Goal: Information Seeking & Learning: Learn about a topic

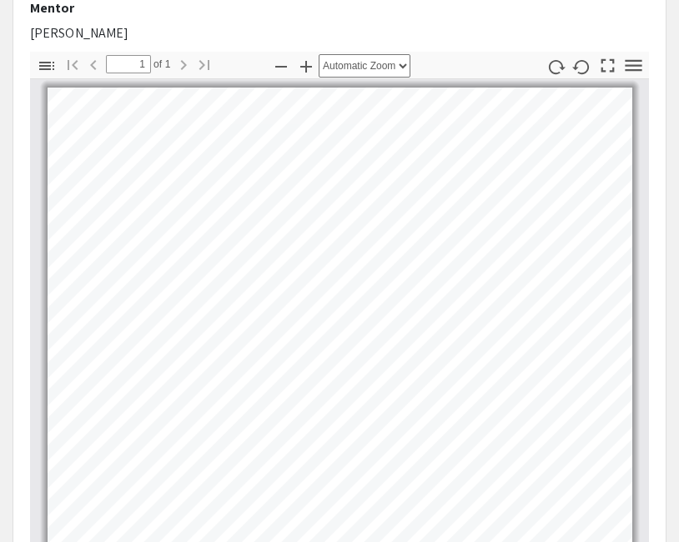
scroll to position [521, 0]
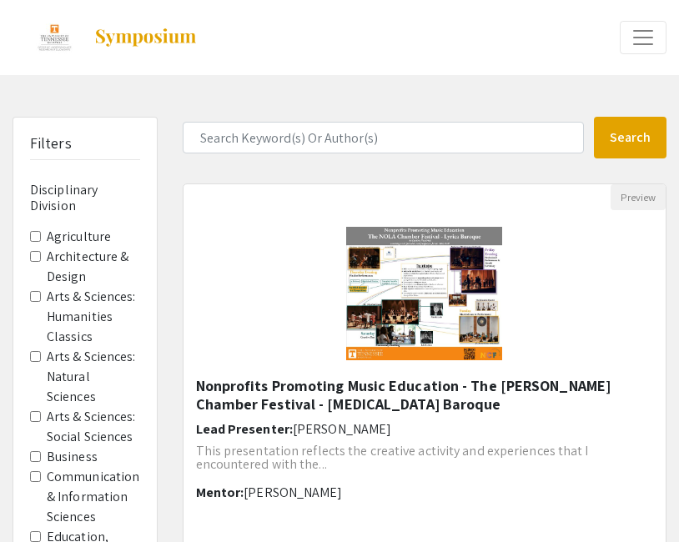
click at [48, 184] on h6 "Disciplinary Division" at bounding box center [85, 198] width 110 height 32
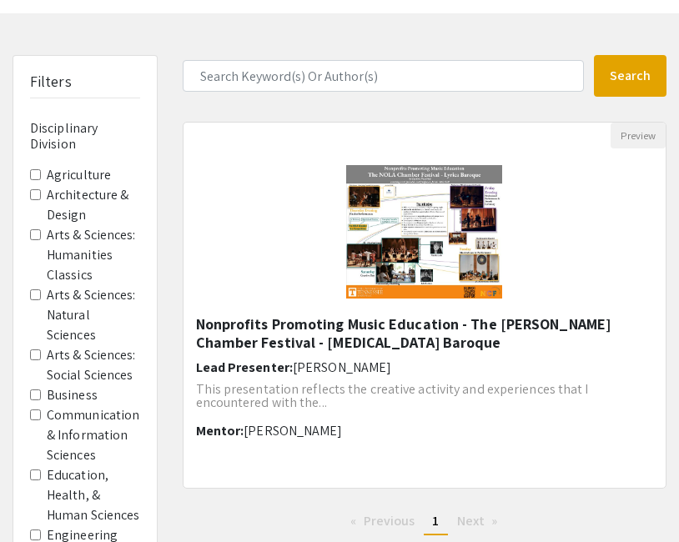
scroll to position [117, 0]
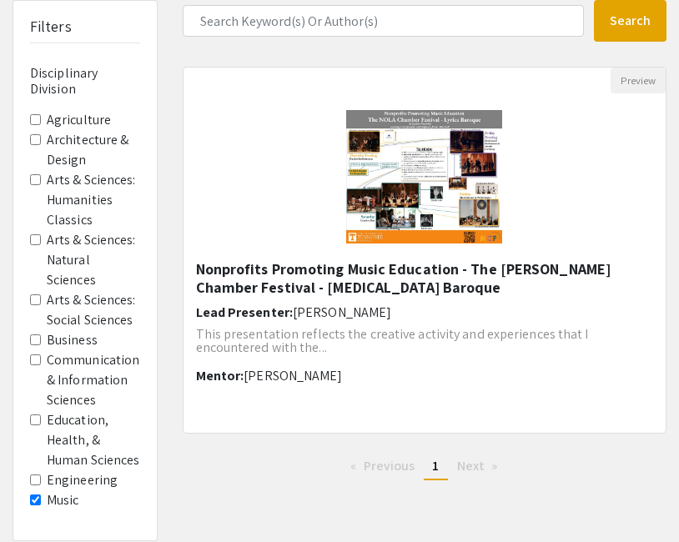
click at [33, 237] on Sciences "Arts & Sciences: Natural Sciences" at bounding box center [35, 239] width 11 height 11
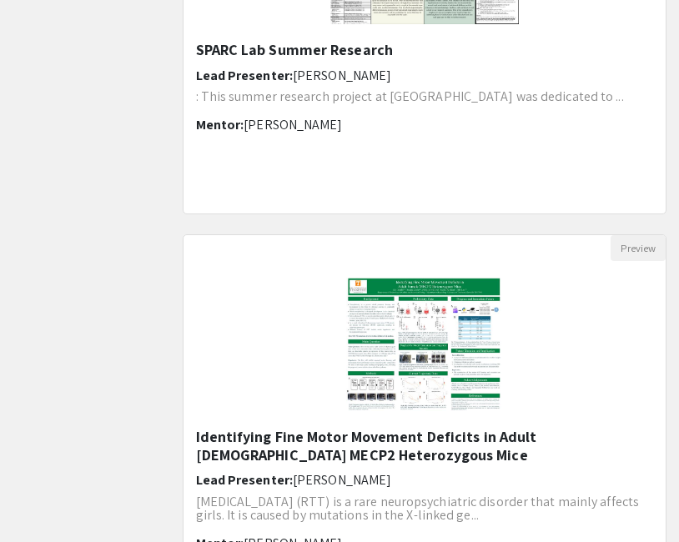
scroll to position [2097, 0]
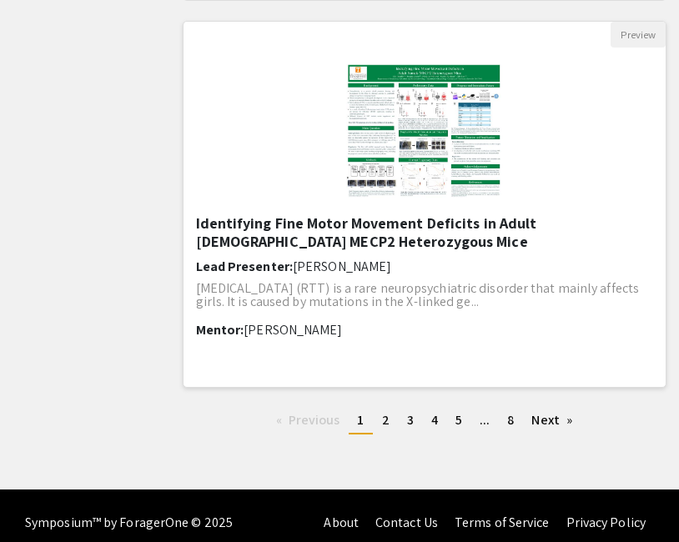
click at [354, 233] on h5 "Identifying Fine Motor Movement Deficits in Adult [DEMOGRAPHIC_DATA] MECP2 Hete…" at bounding box center [425, 232] width 458 height 36
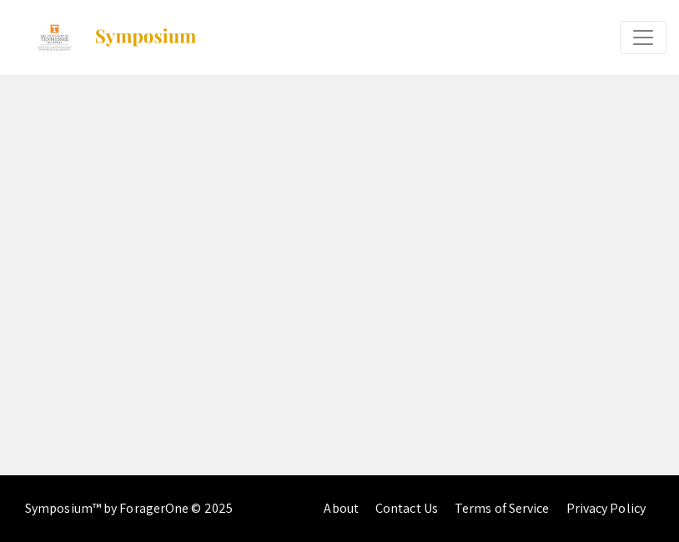
select select "custom"
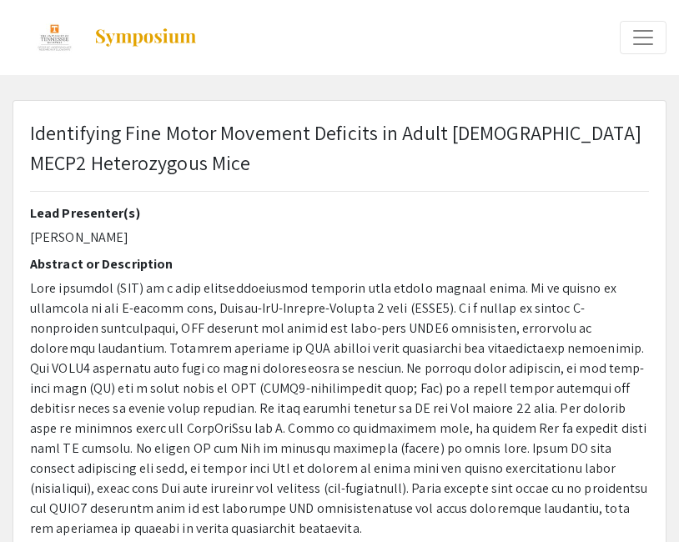
type input "0"
select select "custom"
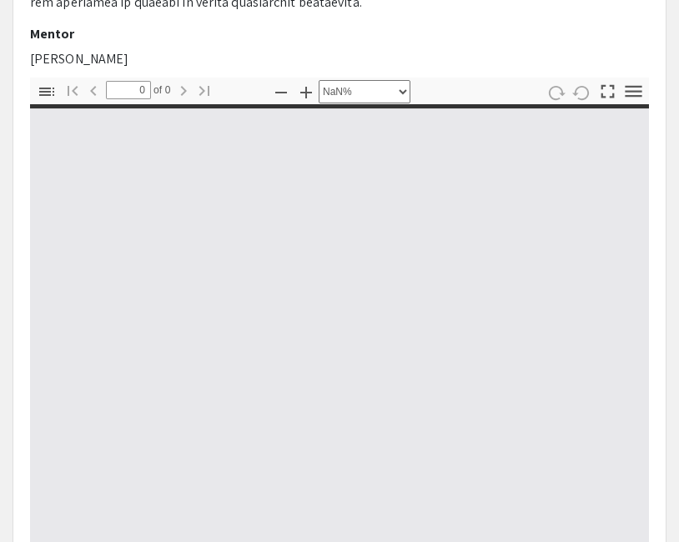
type input "1"
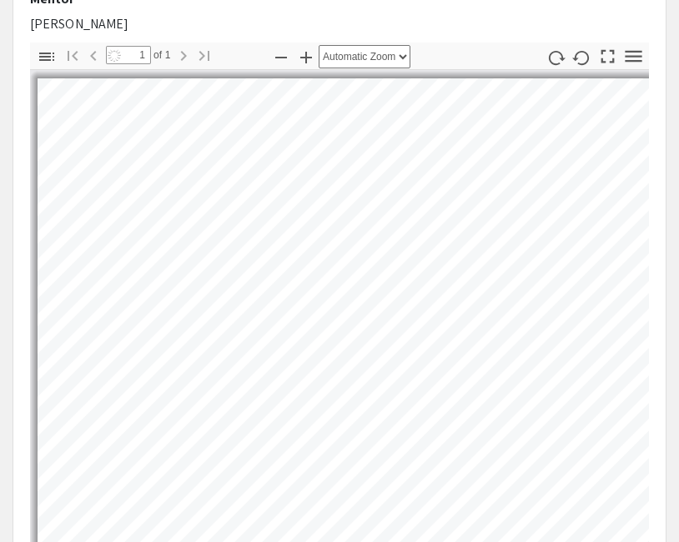
scroll to position [567, 0]
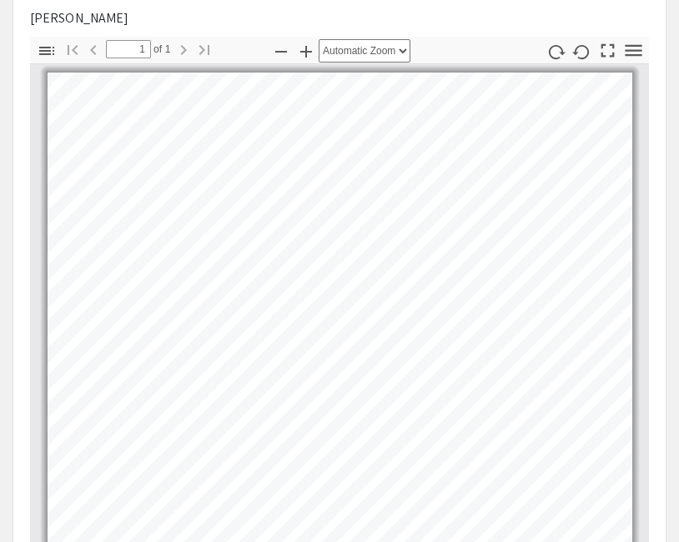
select select "custom"
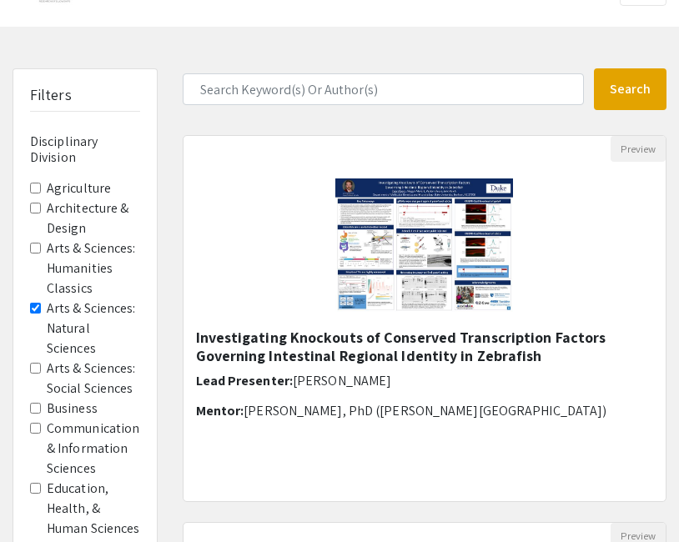
scroll to position [102, 0]
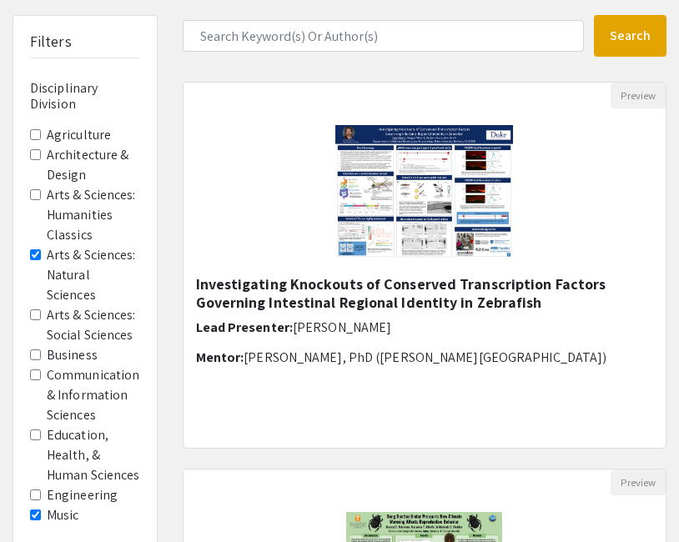
click at [38, 318] on Sciences "Arts & Sciences: Social Sciences" at bounding box center [35, 314] width 11 height 11
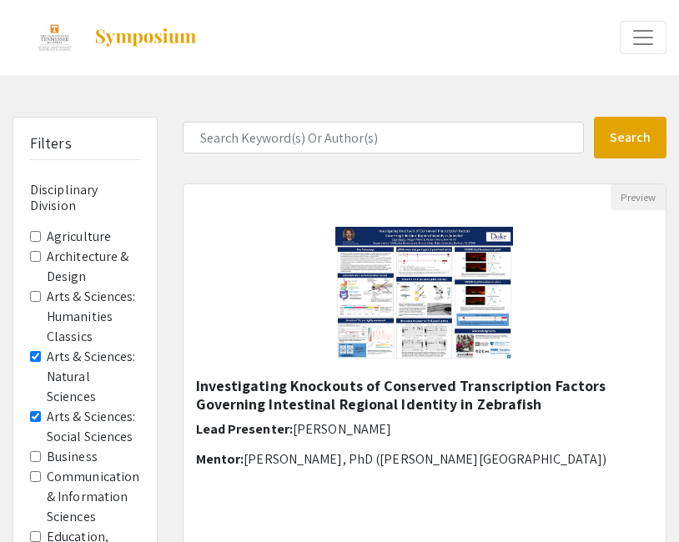
click at [34, 353] on Sciences "Arts & Sciences: Natural Sciences" at bounding box center [35, 356] width 11 height 11
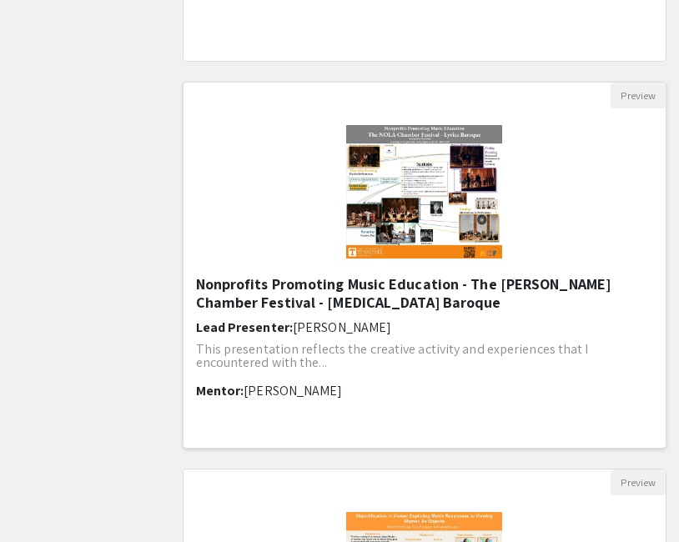
scroll to position [985, 0]
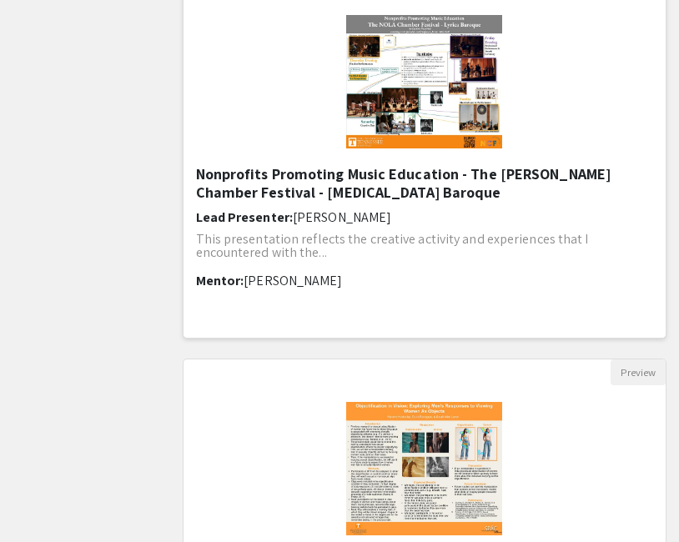
click at [439, 165] on h5 "Nonprofits Promoting Music Education - The [PERSON_NAME] Chamber Festival - [ME…" at bounding box center [425, 183] width 458 height 36
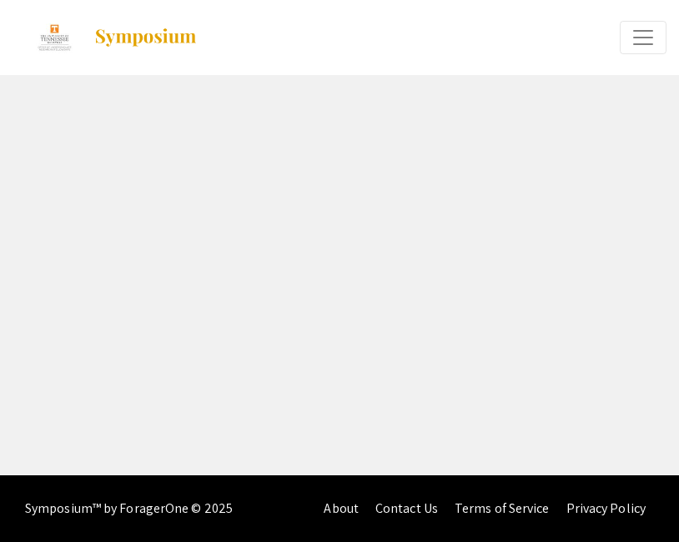
select select "custom"
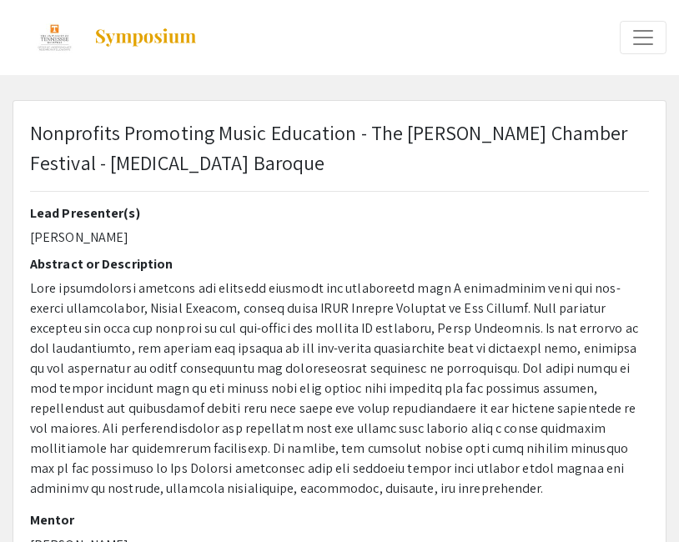
type input "0"
select select "custom"
type input "1"
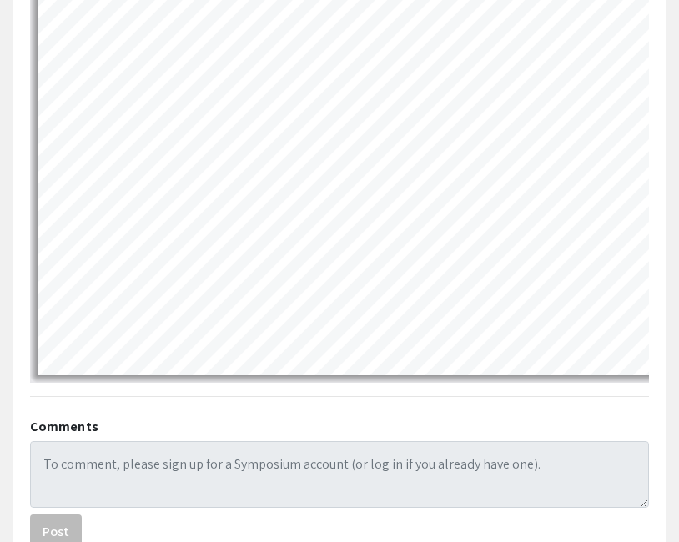
scroll to position [782, 0]
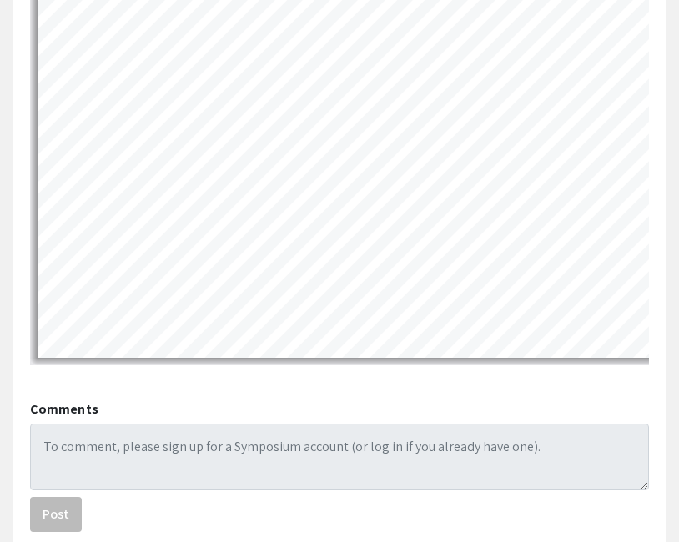
select select "custom"
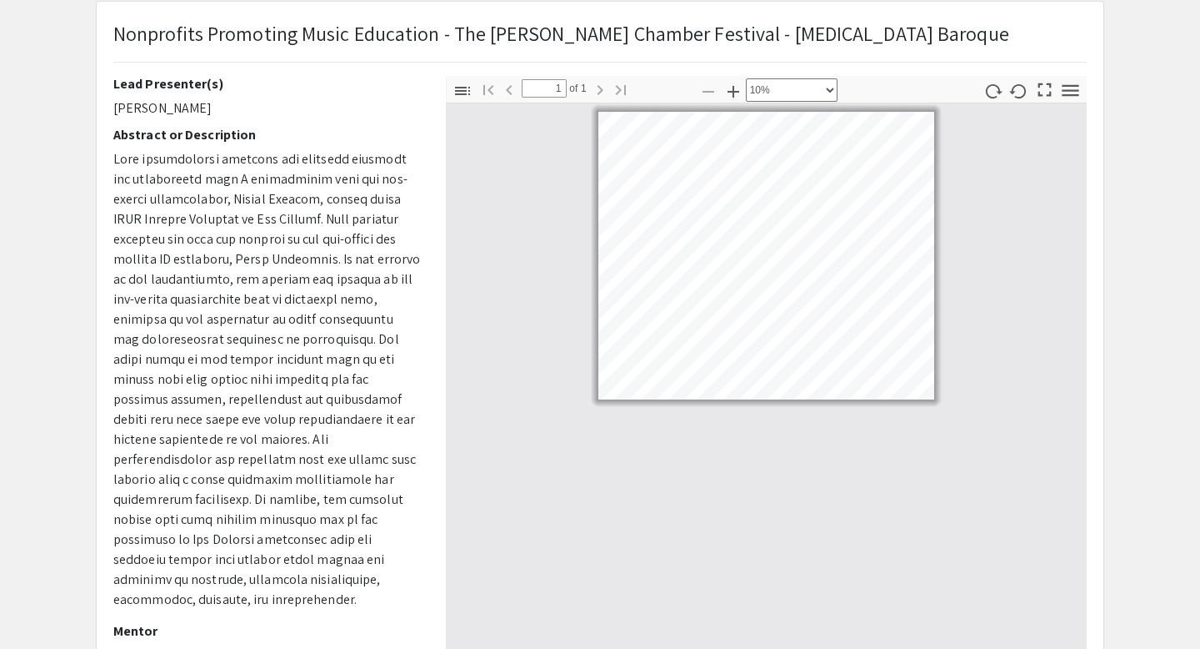
scroll to position [0, 0]
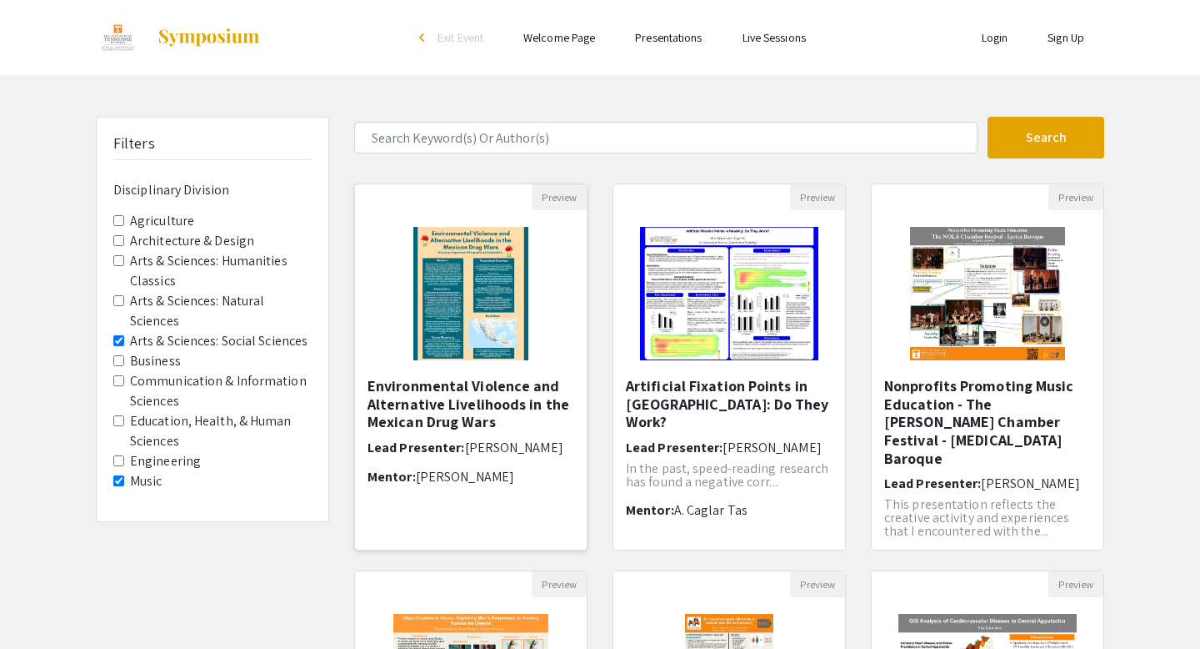
click at [489, 392] on h5 "Environmental Violence and Alternative Livelihoods in the Mexican Drug Wars" at bounding box center [471, 404] width 207 height 54
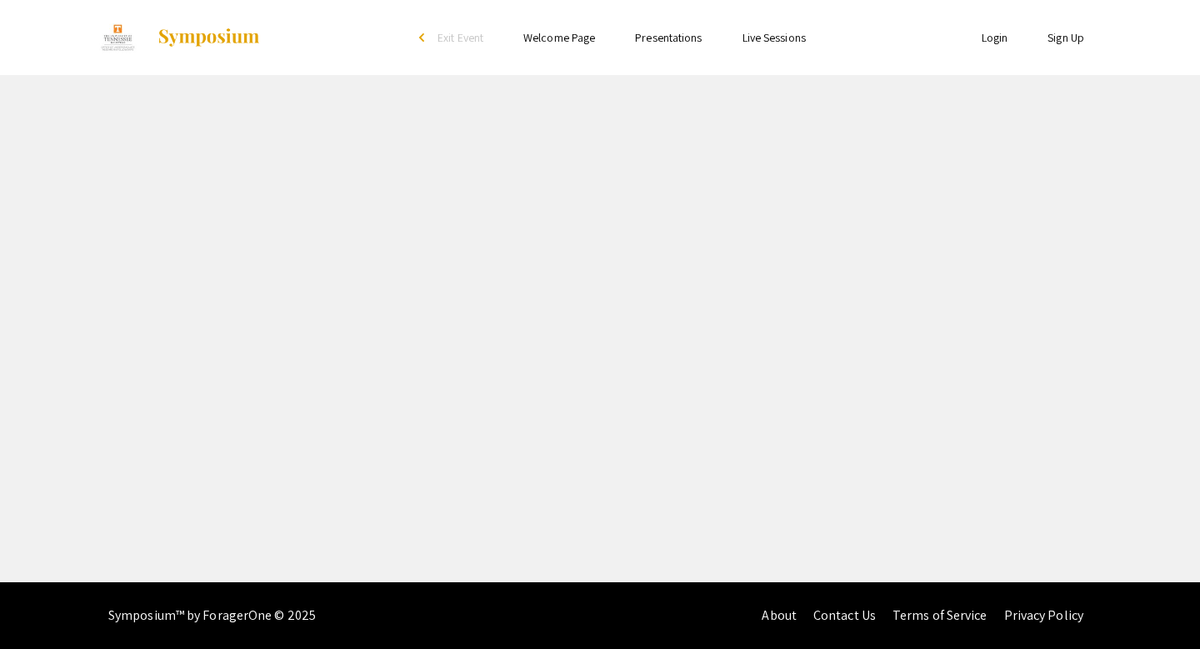
select select "custom"
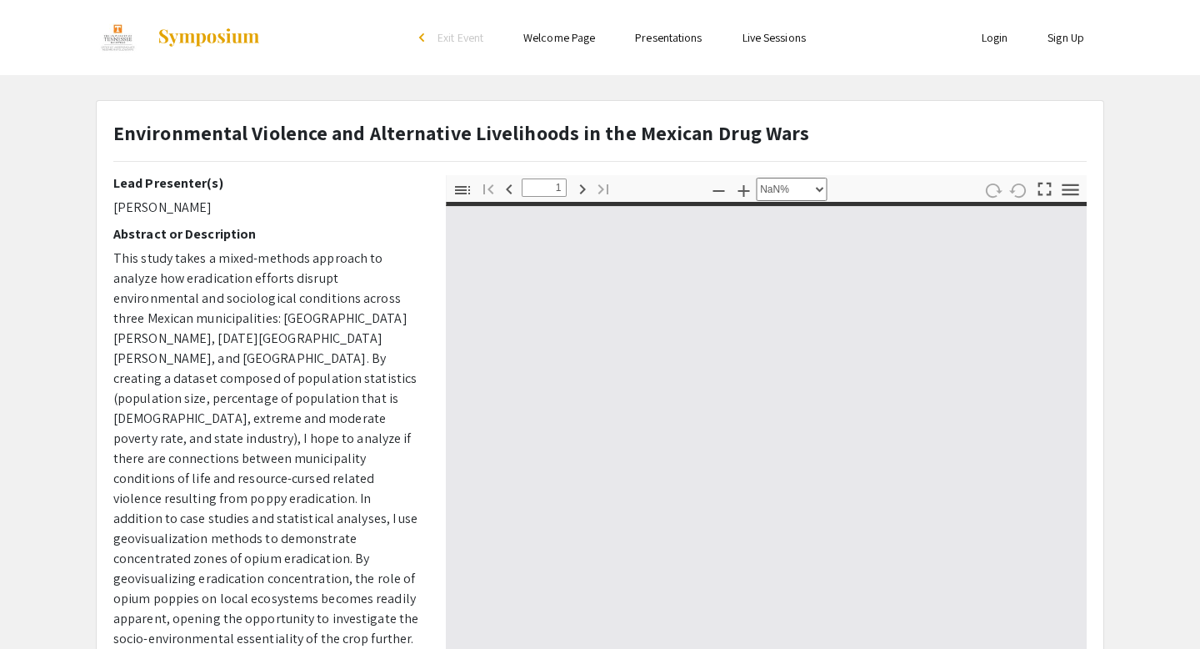
type input "0"
select select "auto"
type input "1"
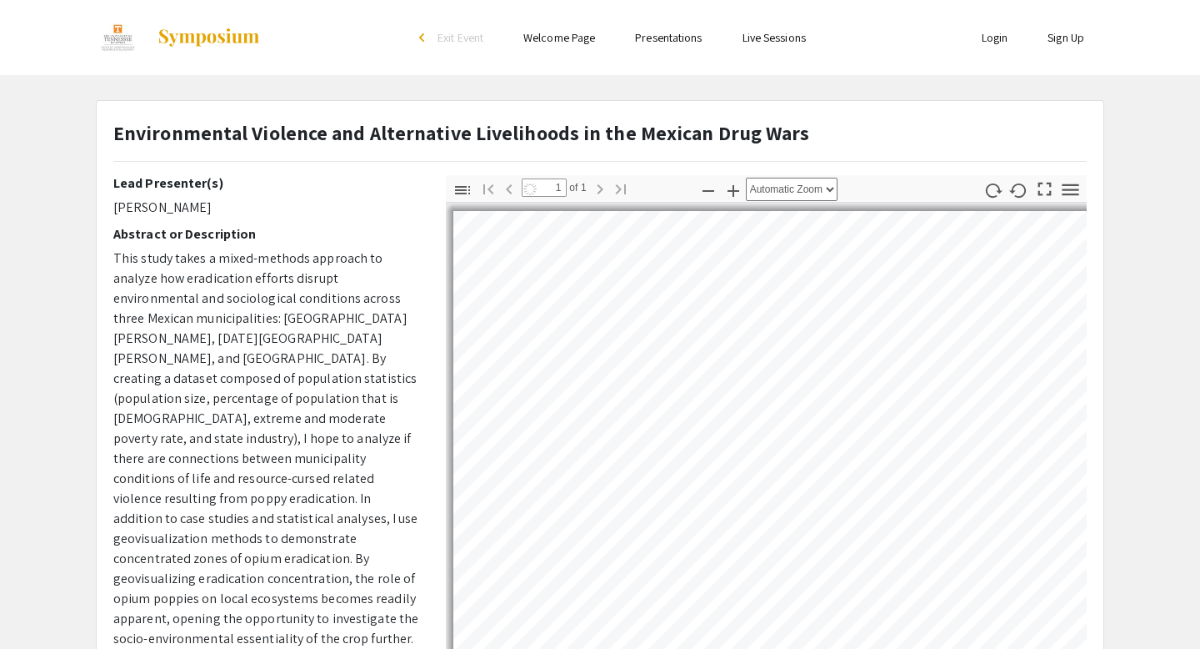
select select "auto"
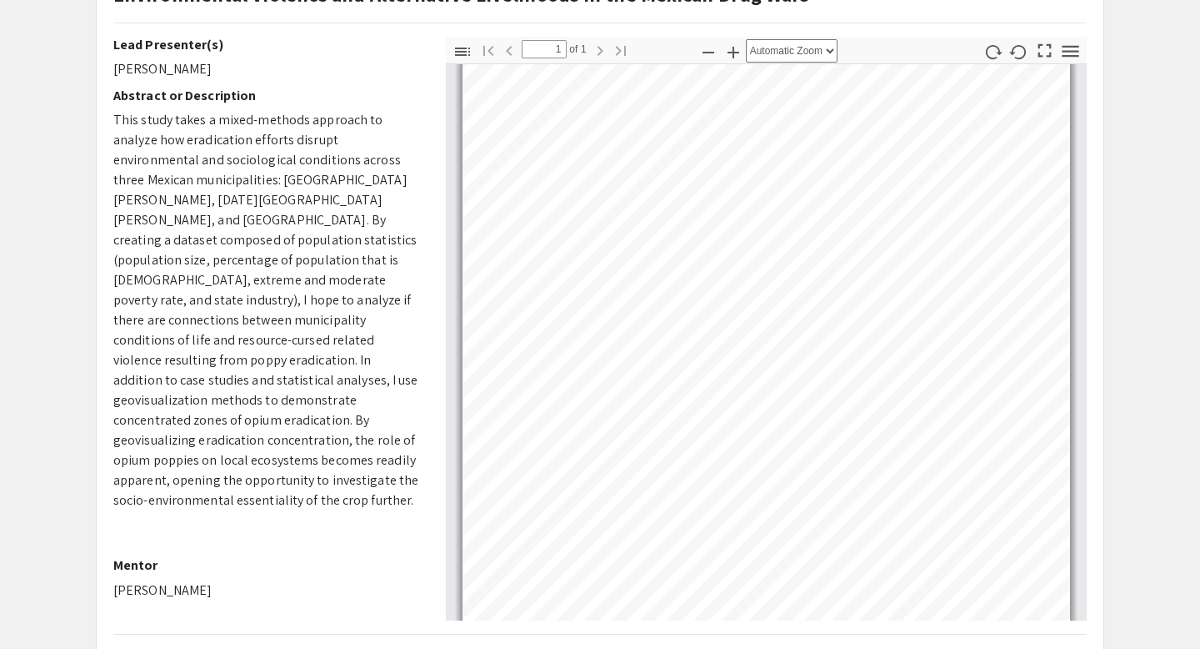
scroll to position [7, 0]
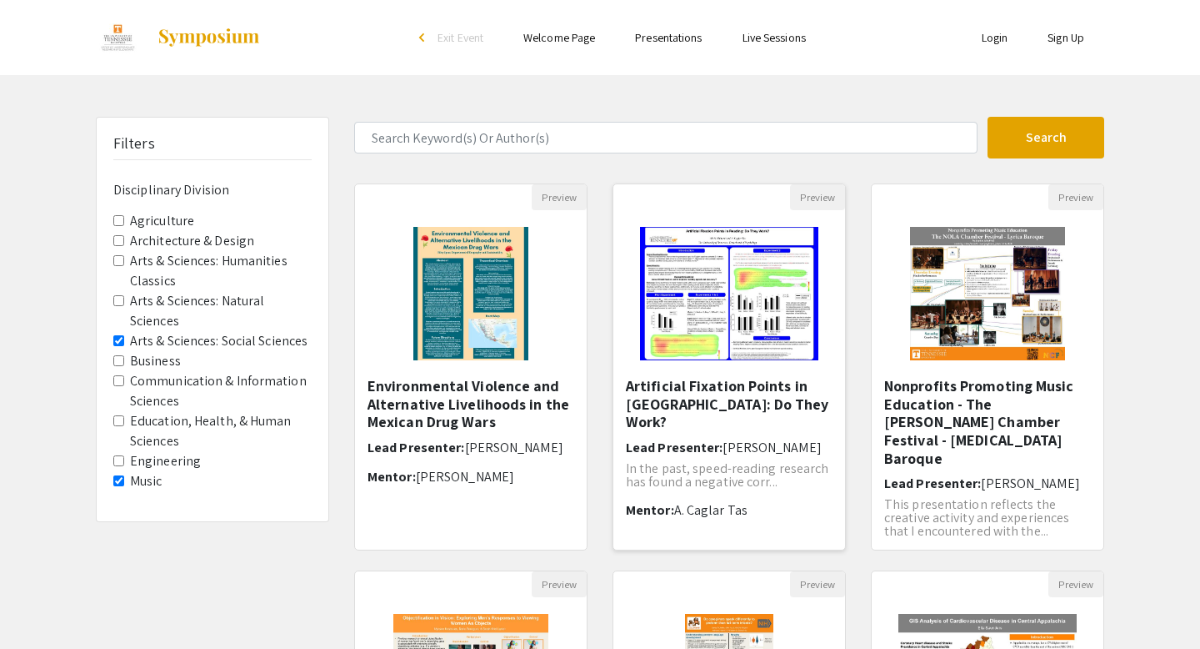
click at [642, 310] on img "Open Presentation <p>Artificial Fixation Points in Reading: Do They Work?</p>" at bounding box center [729, 293] width 211 height 167
select select "custom"
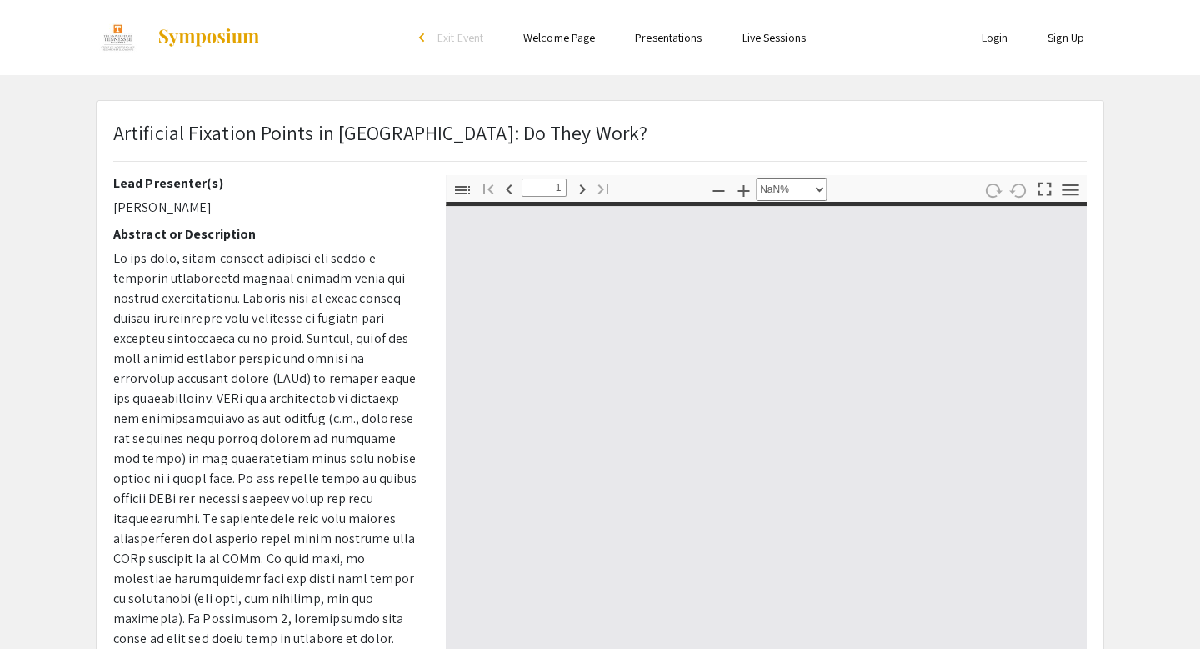
type input "0"
select select "custom"
type input "1"
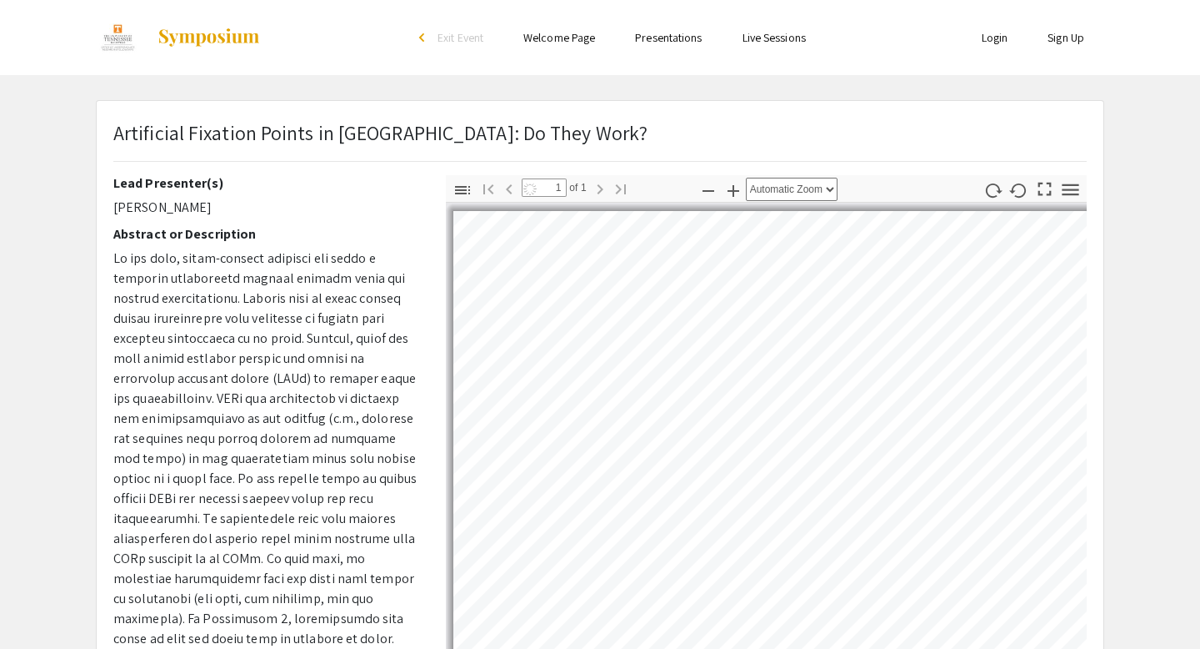
select select "auto"
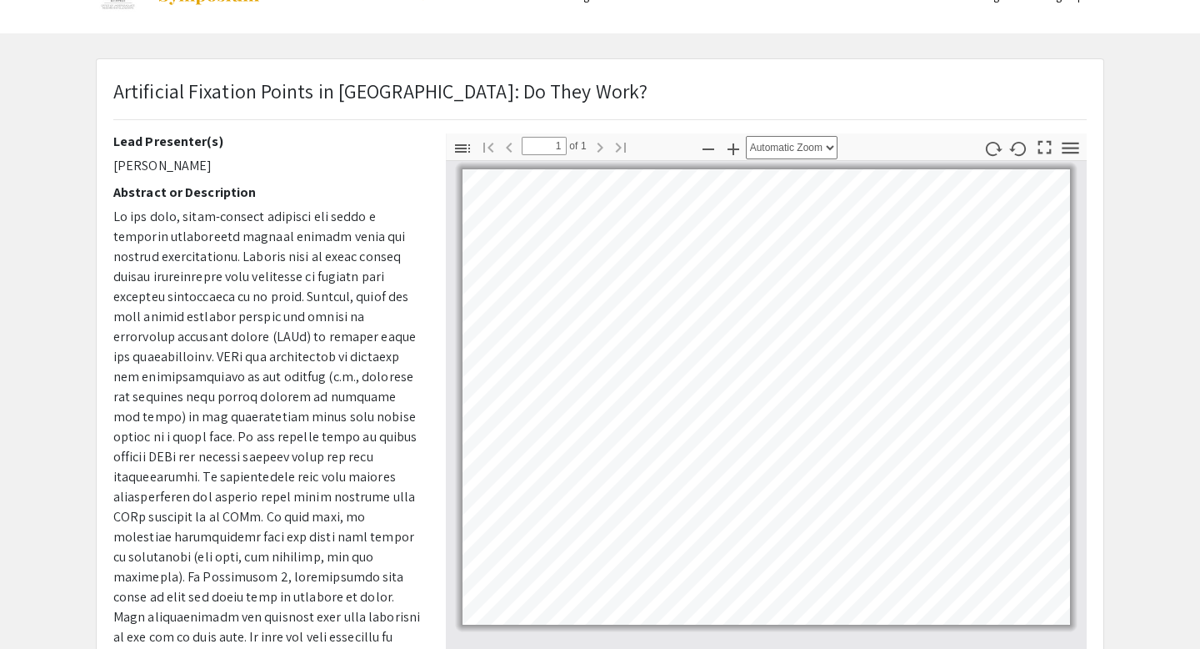
scroll to position [58, 0]
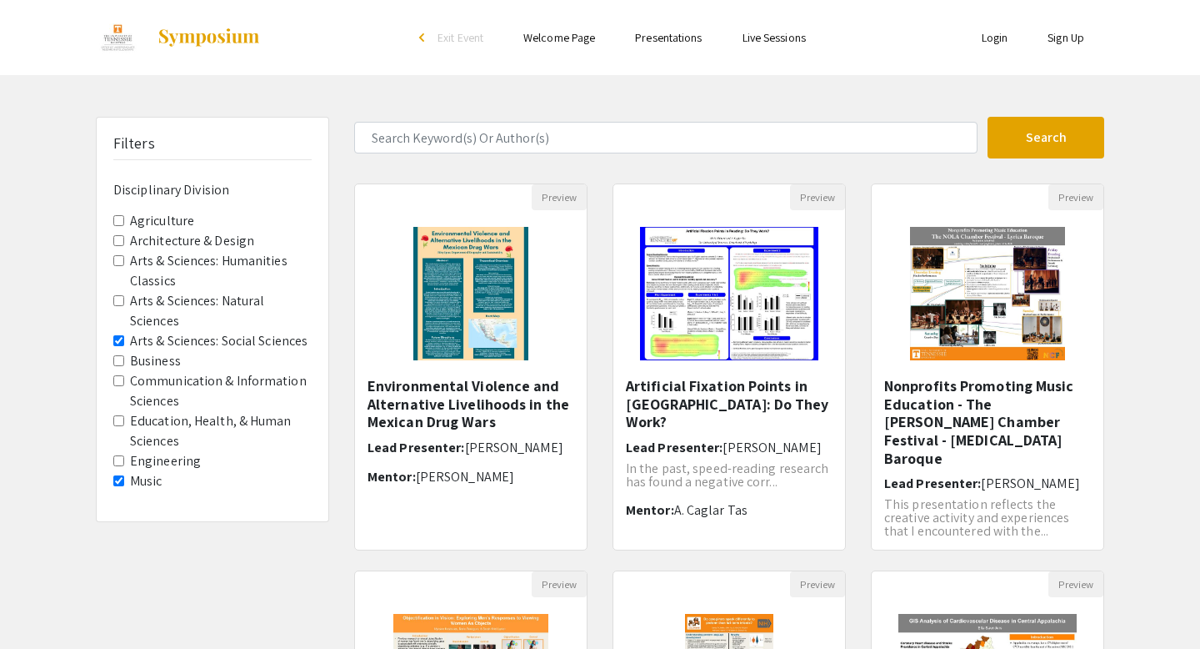
click at [155, 430] on label "Education, Health, & Human Sciences" at bounding box center [221, 431] width 182 height 40
click at [124, 426] on Sciences "Education, Health, & Human Sciences" at bounding box center [118, 420] width 11 height 11
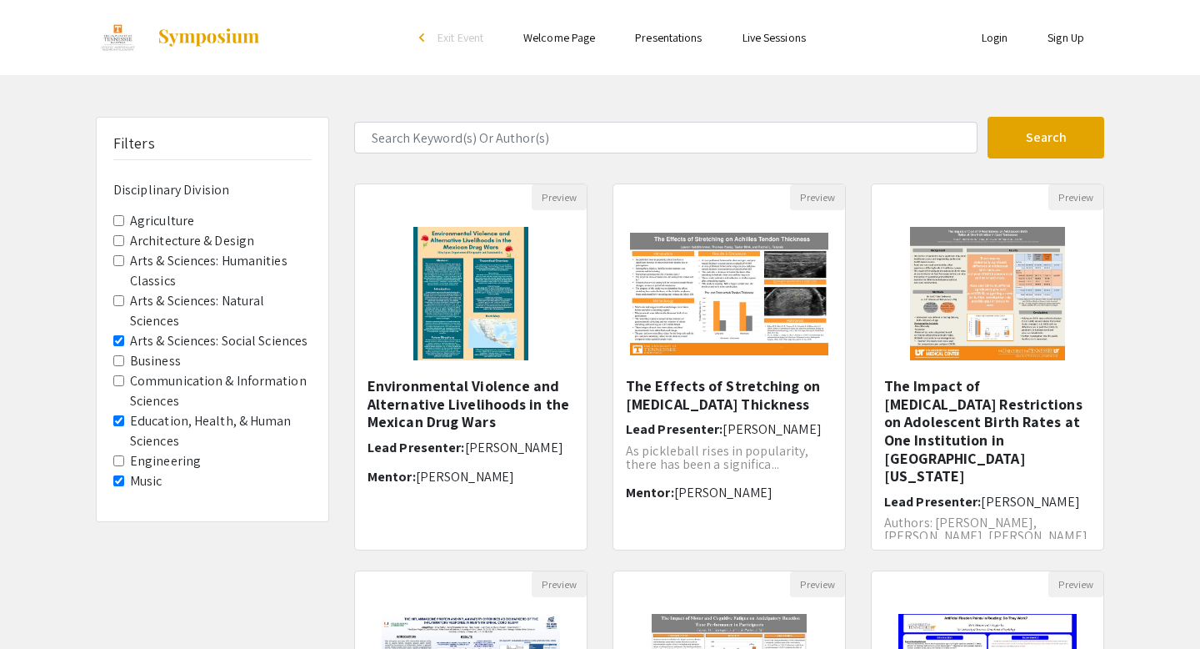
click at [229, 337] on label "Arts & Sciences: Social Sciences" at bounding box center [219, 341] width 178 height 20
click at [124, 337] on Sciences "Arts & Sciences: Social Sciences" at bounding box center [118, 340] width 11 height 11
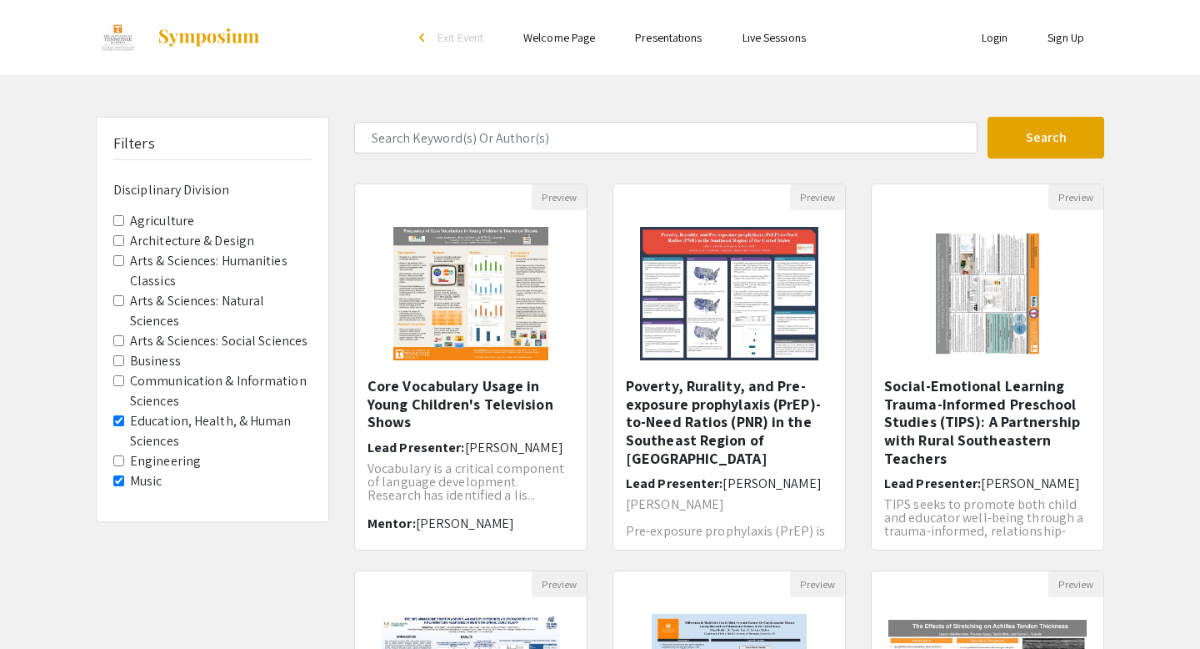
click at [169, 361] on label "Business" at bounding box center [155, 361] width 51 height 20
click at [124, 361] on Division-Business "Business" at bounding box center [118, 360] width 11 height 11
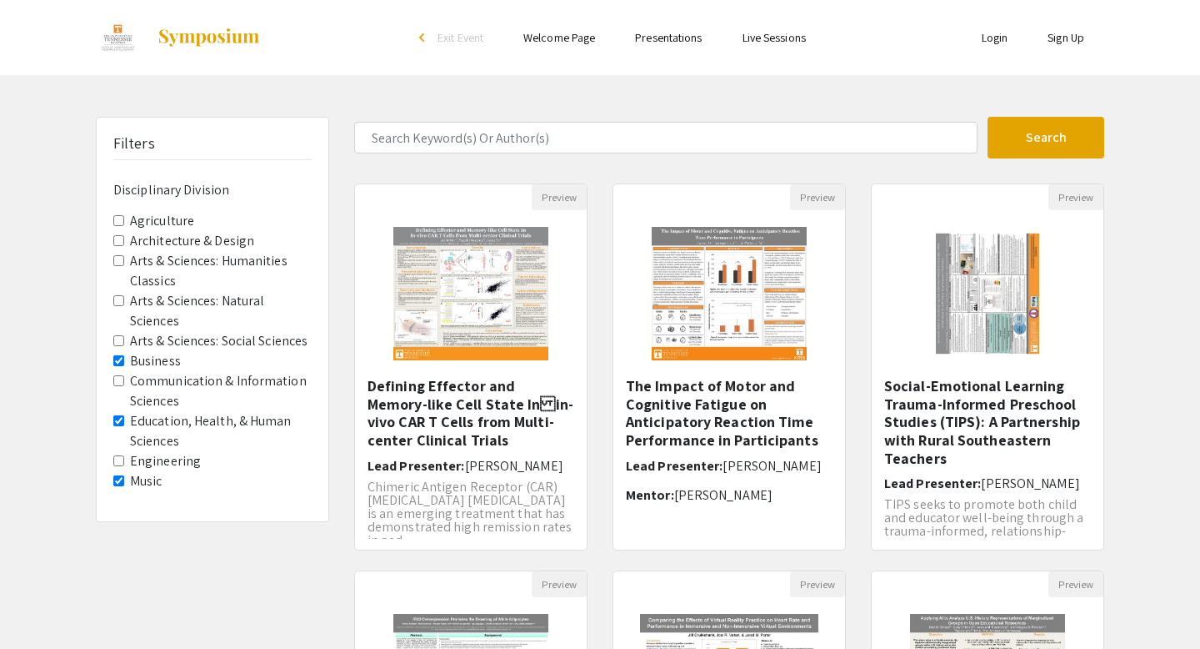
click at [160, 427] on label "Education, Health, & Human Sciences" at bounding box center [221, 431] width 182 height 40
click at [124, 426] on Sciences "Education, Health, & Human Sciences" at bounding box center [118, 420] width 11 height 11
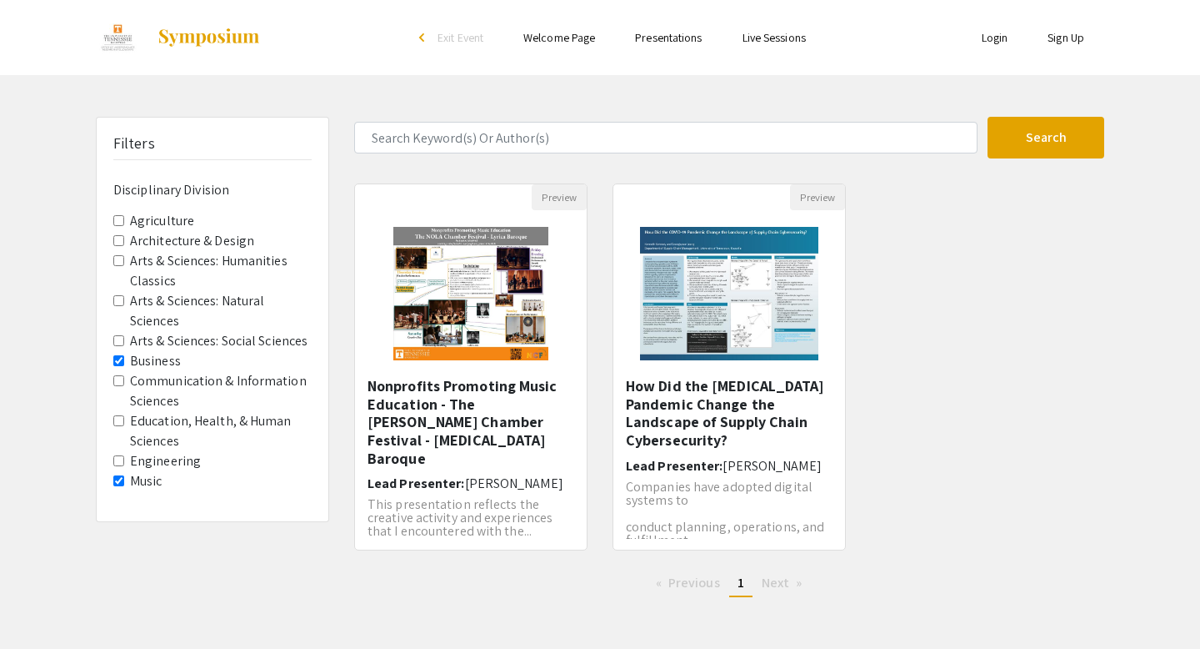
click at [159, 429] on label "Education, Health, & Human Sciences" at bounding box center [221, 431] width 182 height 40
click at [124, 426] on Sciences "Education, Health, & Human Sciences" at bounding box center [118, 420] width 11 height 11
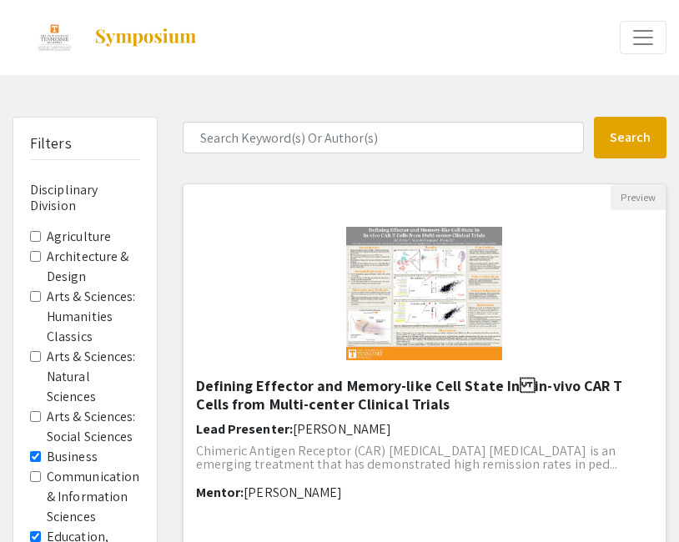
scroll to position [111, 0]
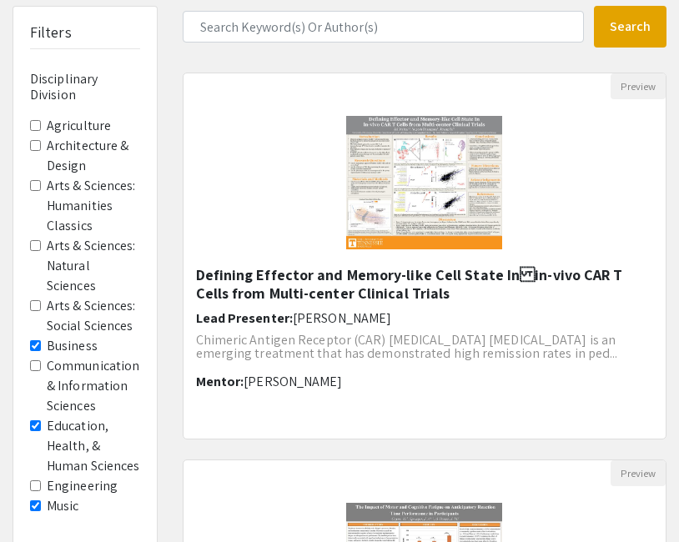
click at [31, 343] on Division-Business "Business" at bounding box center [35, 345] width 11 height 11
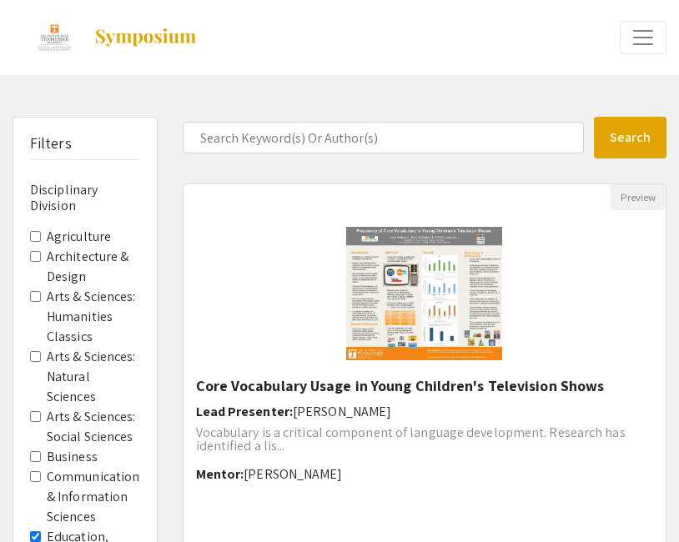
click at [30, 293] on Classics "Arts & Sciences: Humanities Classics" at bounding box center [35, 296] width 11 height 11
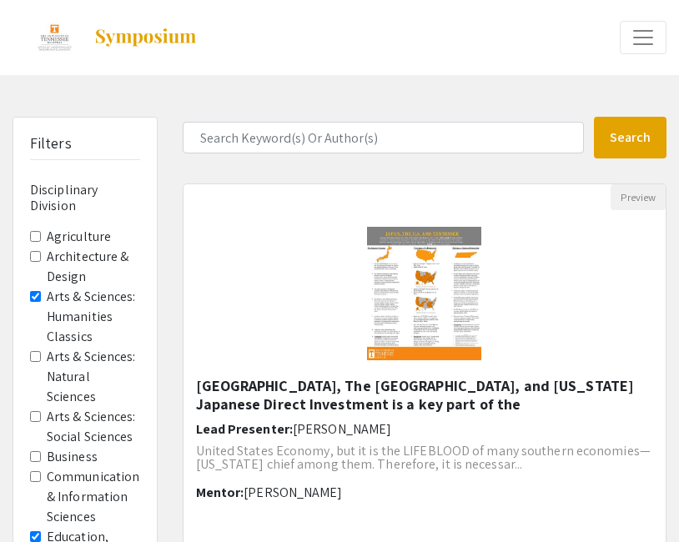
click at [39, 297] on Classics "Arts & Sciences: Humanities Classics" at bounding box center [35, 296] width 11 height 11
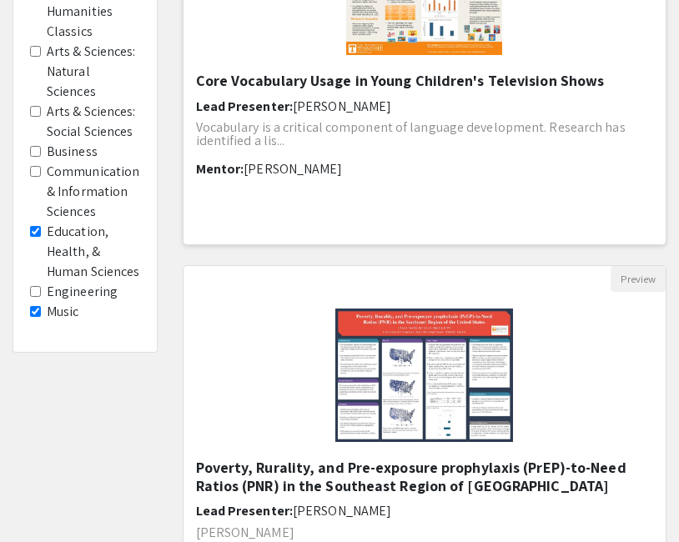
scroll to position [242, 0]
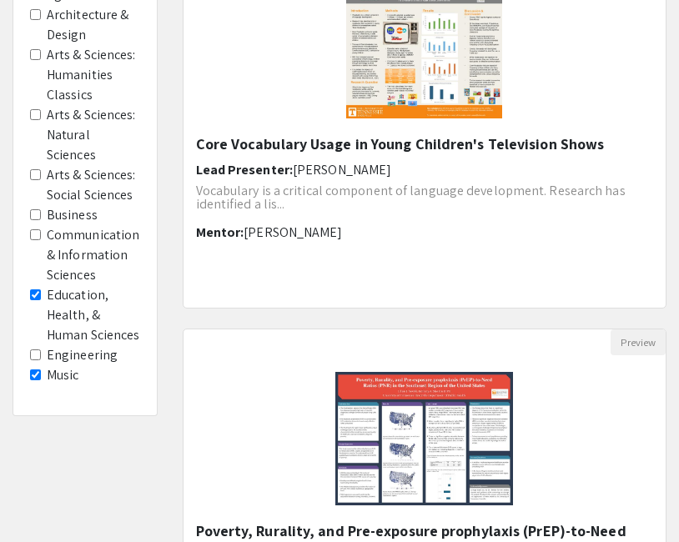
click at [35, 292] on Sciences "Education, Health, & Human Sciences" at bounding box center [35, 294] width 11 height 11
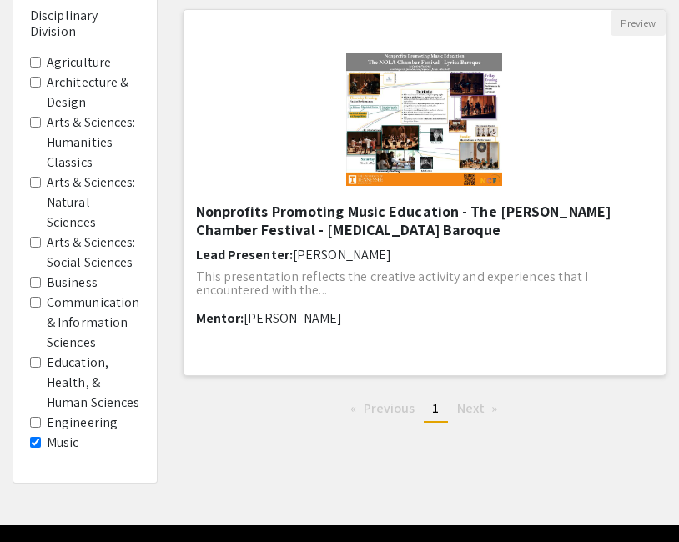
scroll to position [127, 0]
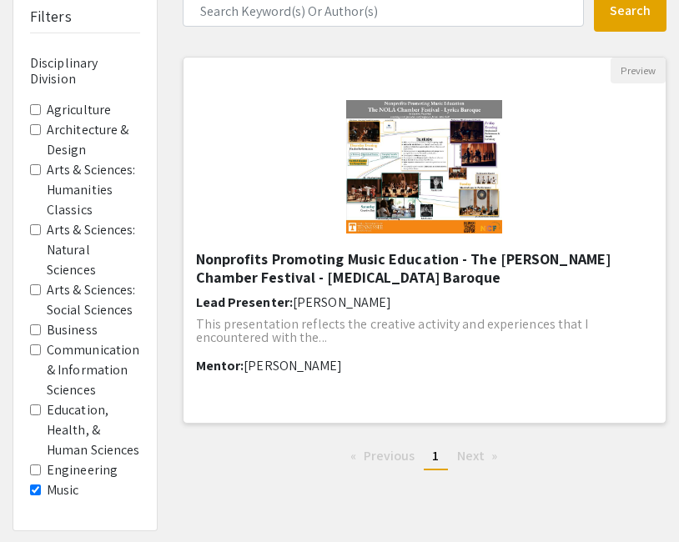
click at [408, 272] on h5 "Nonprofits Promoting Music Education - The [PERSON_NAME] Chamber Festival - [ME…" at bounding box center [425, 268] width 458 height 36
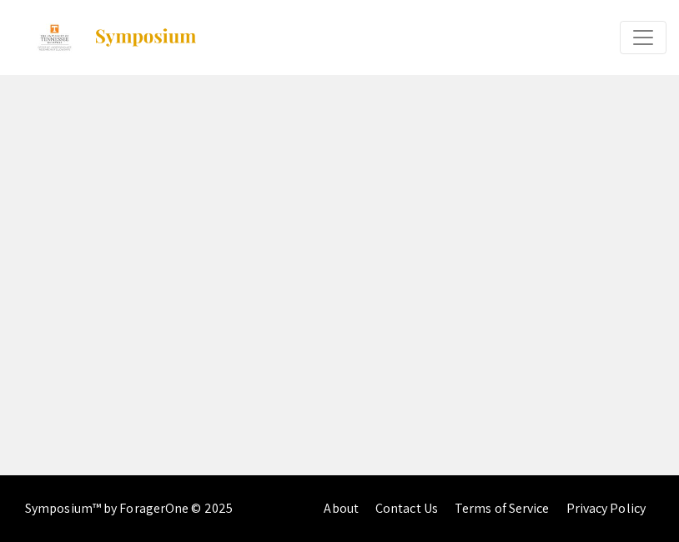
select select "custom"
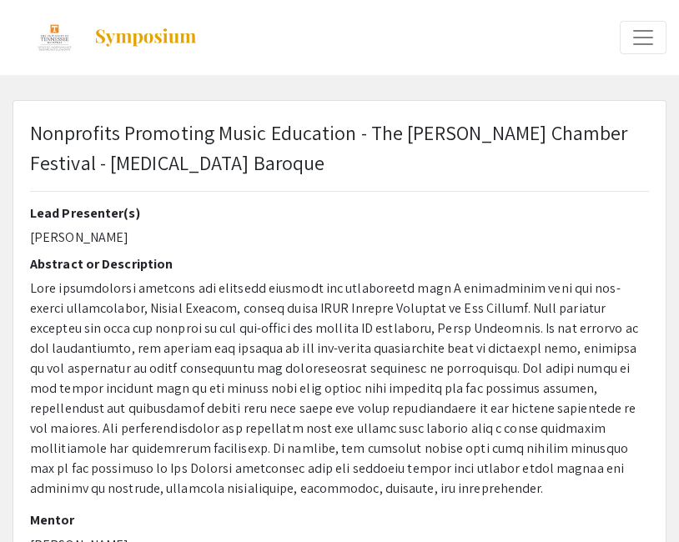
type input "0"
select select "custom"
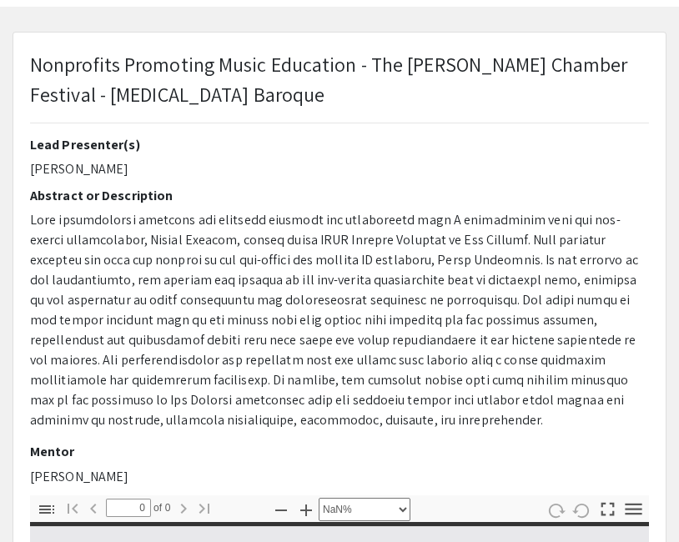
type input "1"
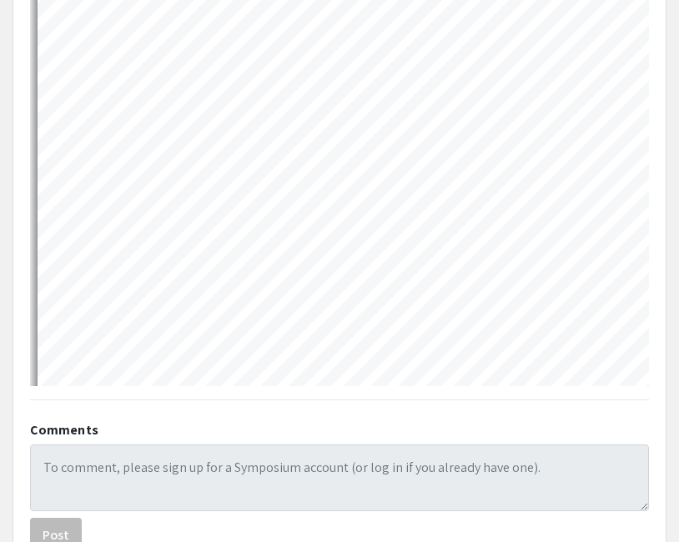
scroll to position [759, 0]
select select "custom"
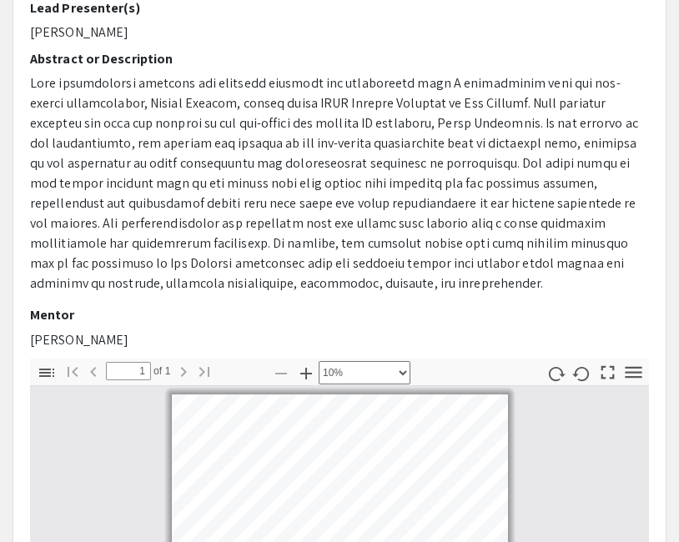
scroll to position [0, 0]
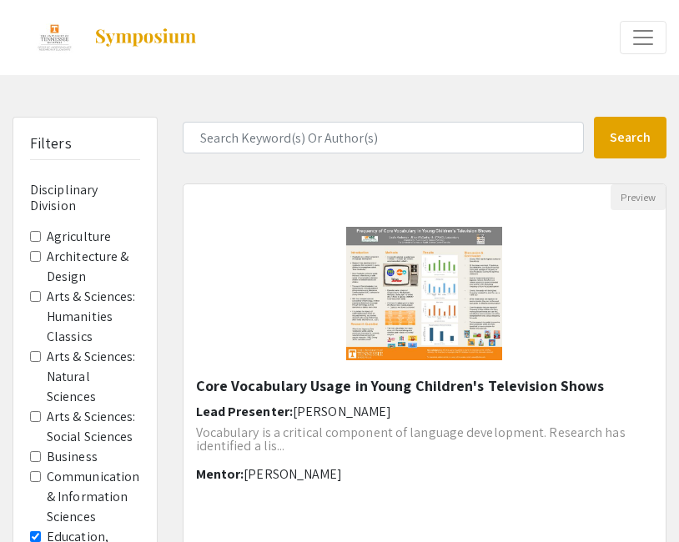
scroll to position [224, 0]
